Goal: Task Accomplishment & Management: Use online tool/utility

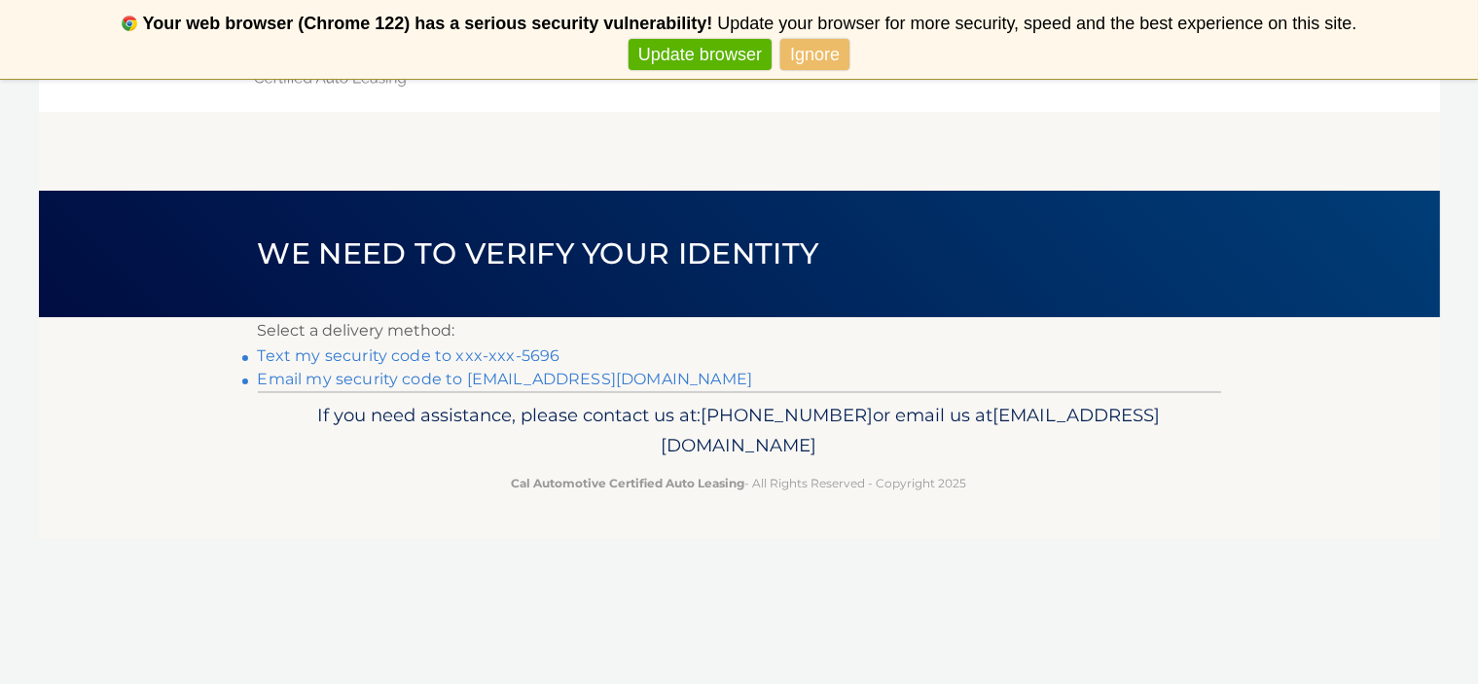
click at [381, 365] on link "Text my security code to xxx-xxx-5696" at bounding box center [409, 355] width 303 height 18
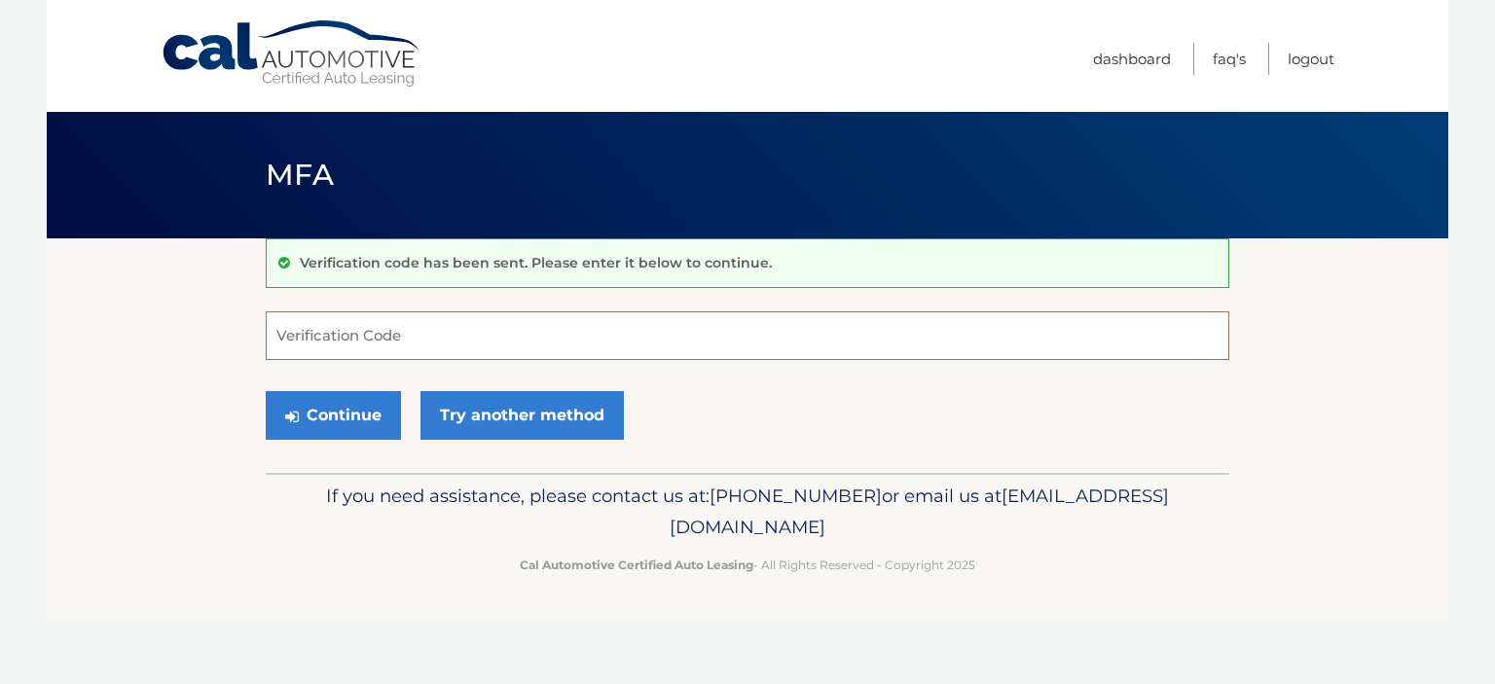
click at [415, 342] on input "Verification Code" at bounding box center [748, 335] width 964 height 49
type input "203853"
click at [345, 413] on button "Continue" at bounding box center [333, 415] width 135 height 49
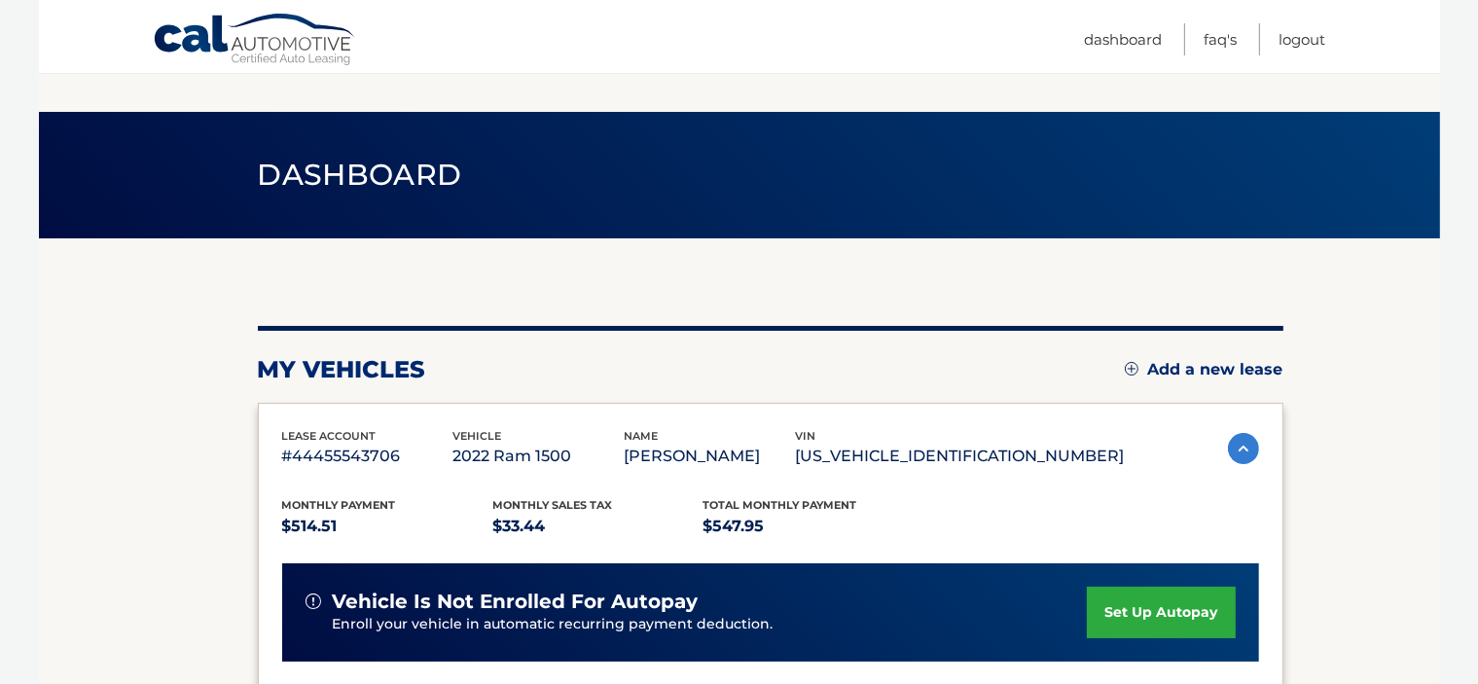
scroll to position [337, 0]
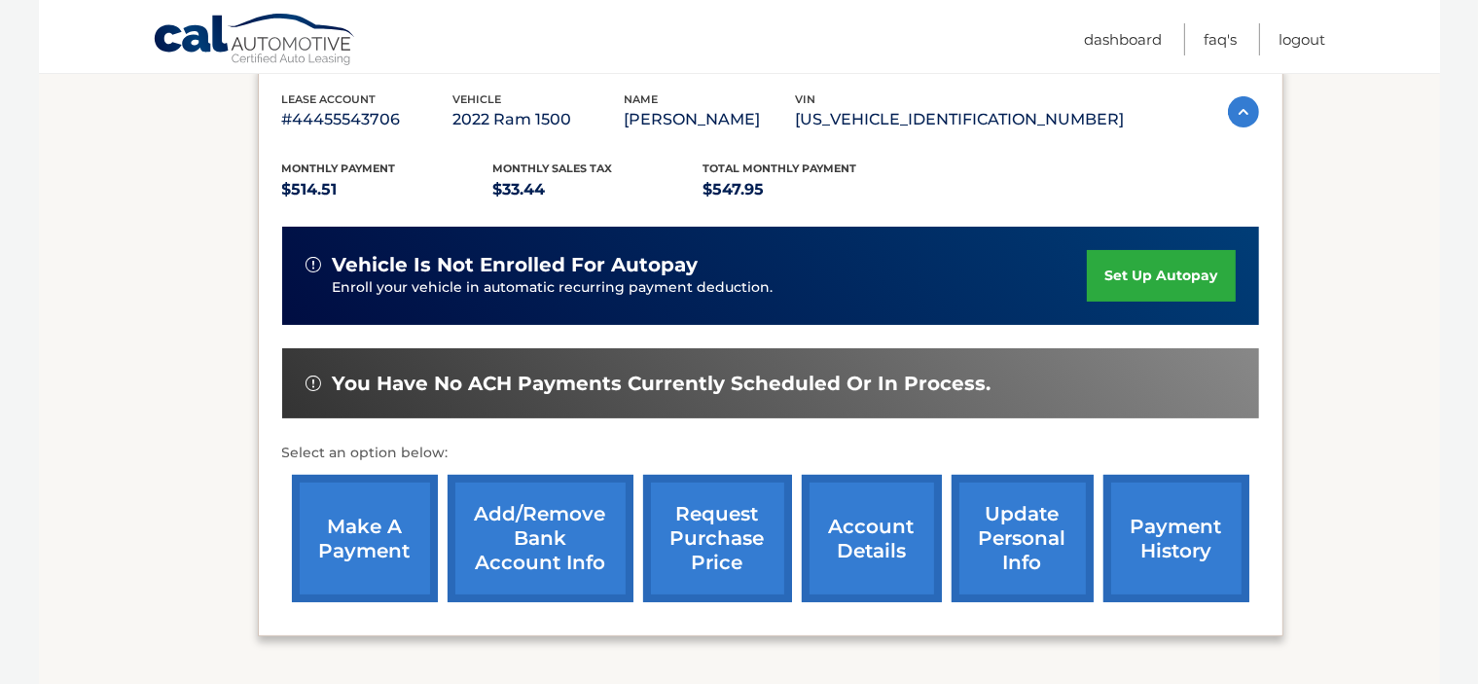
click at [329, 558] on link "make a payment" at bounding box center [365, 538] width 146 height 127
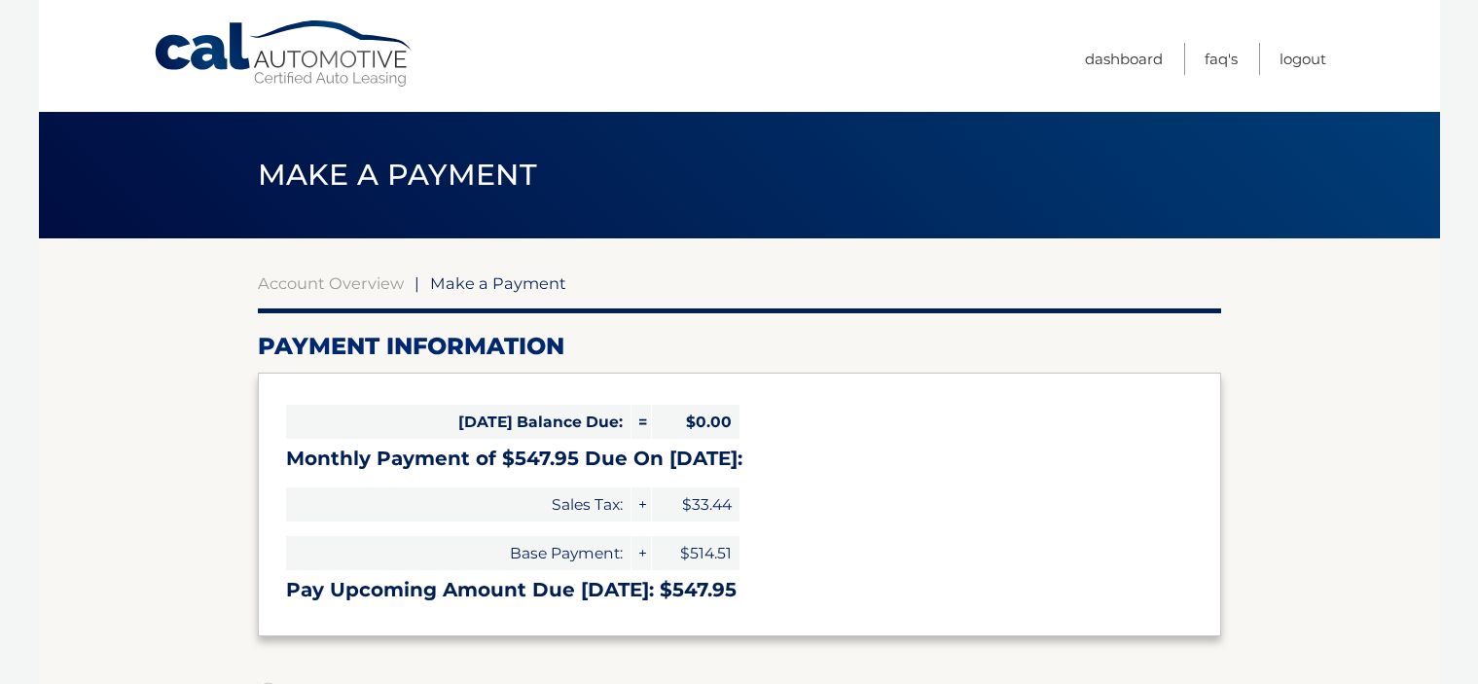
select select "Nzc3MDZhZDAtZTQxZi00NGQwLTk3NTgtODk5M2JlZWNhNTBi"
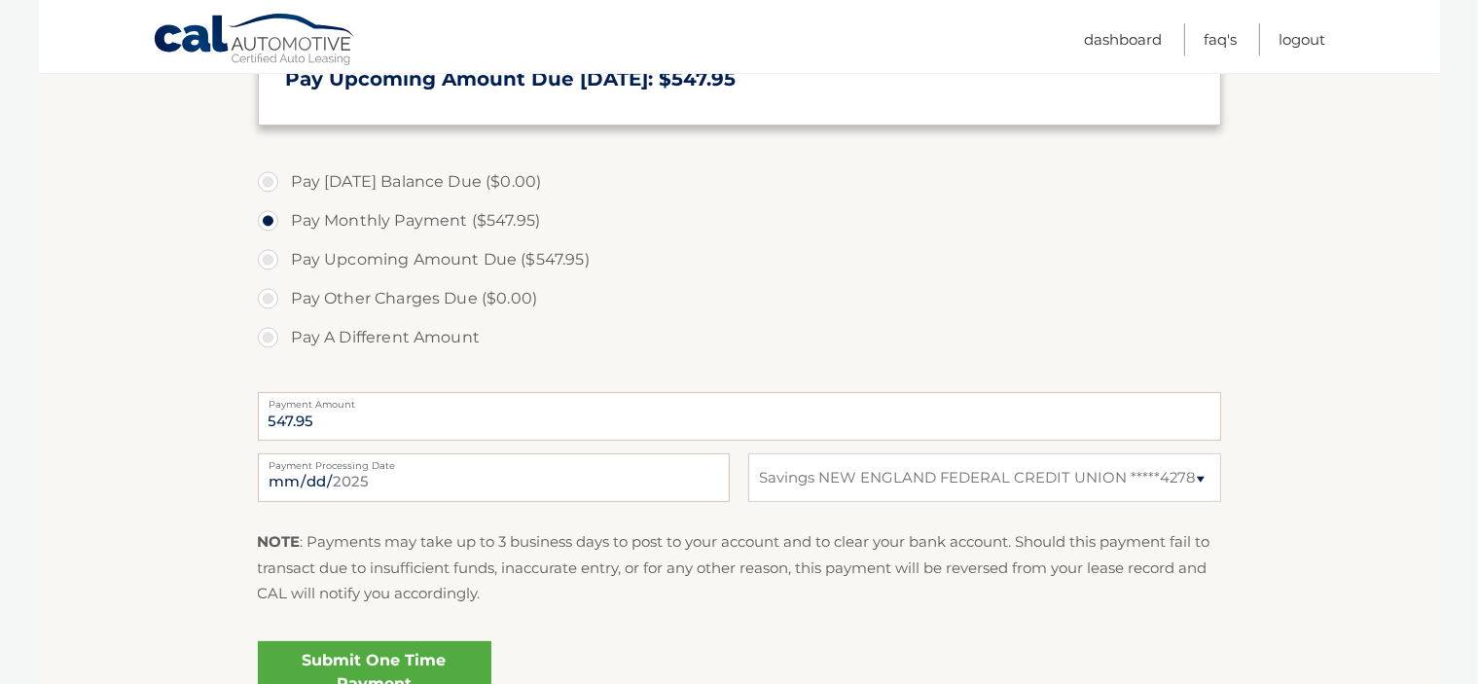
scroll to position [581, 0]
